Goal: Information Seeking & Learning: Understand process/instructions

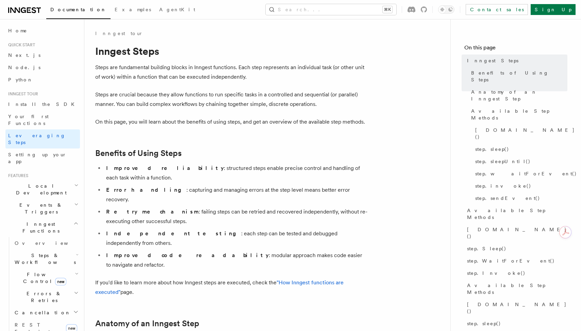
click at [314, 149] on h2 "Benefits of Using Steps" at bounding box center [231, 153] width 272 height 10
click at [277, 185] on li "Error handling : capturing and managing errors at the step level means better e…" at bounding box center [235, 194] width 263 height 19
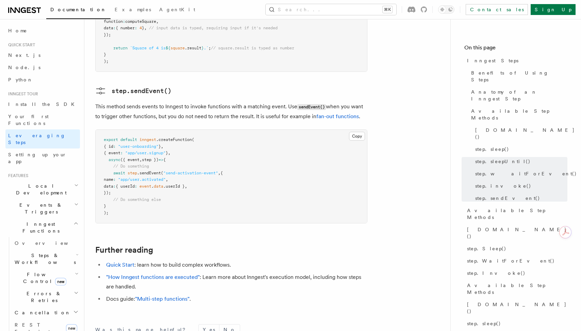
scroll to position [1405, 0]
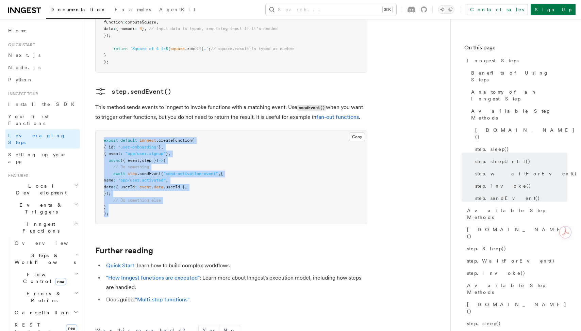
drag, startPoint x: 125, startPoint y: 168, endPoint x: 90, endPoint y: 96, distance: 80.4
copy code "export default inngest .createFunction ( { id : "user-onboarding" } , { event :…"
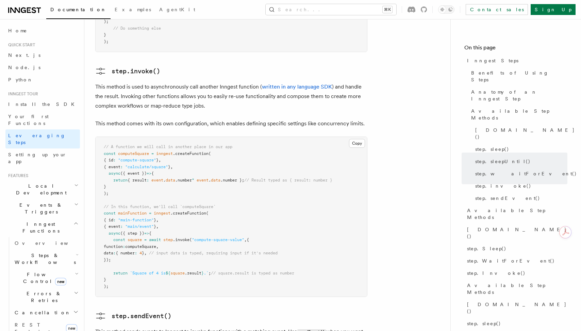
scroll to position [1180, 0]
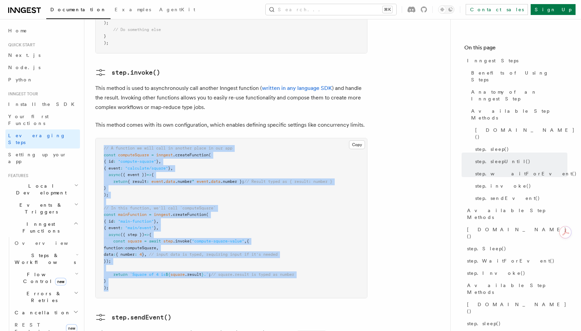
drag, startPoint x: 111, startPoint y: 244, endPoint x: 91, endPoint y: 100, distance: 145.1
copy code "// A function we will call in another place in our app const computeSquare = in…"
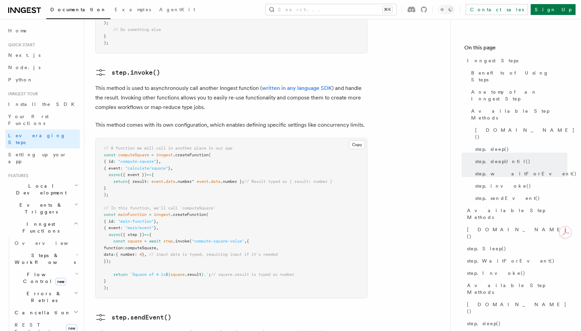
click at [168, 166] on span ""calculate/square"" at bounding box center [146, 168] width 43 height 5
click at [272, 162] on pre "// A function we will call in another place in our app const computeSquare = in…" at bounding box center [232, 218] width 272 height 160
click at [320, 139] on pre "// A function we will call in another place in our app const computeSquare = in…" at bounding box center [232, 218] width 272 height 160
click at [334, 184] on pre "// A function we will call in another place in our app const computeSquare = in…" at bounding box center [232, 218] width 272 height 160
click at [313, 216] on pre "// A function we will call in another place in our app const computeSquare = in…" at bounding box center [232, 218] width 272 height 160
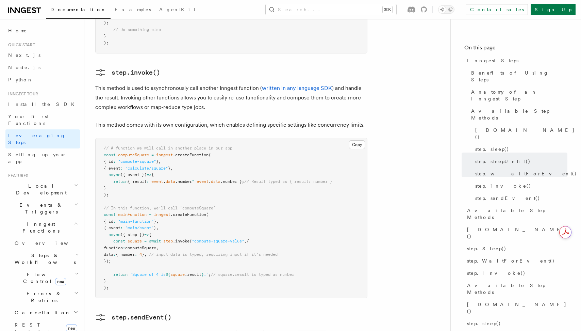
click at [346, 150] on pre "// A function we will call in another place in our app const computeSquare = in…" at bounding box center [232, 218] width 272 height 160
